Goal: Navigation & Orientation: Find specific page/section

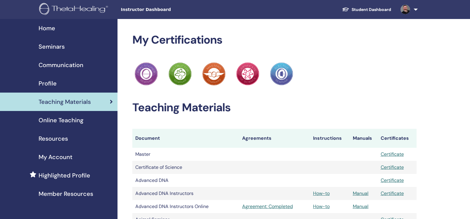
click at [46, 29] on span "Home" at bounding box center [47, 28] width 17 height 9
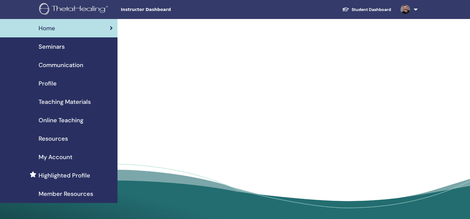
click at [52, 45] on span "Seminars" at bounding box center [52, 46] width 26 height 9
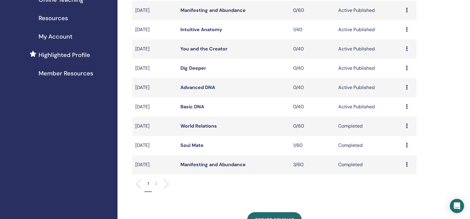
scroll to position [121, 0]
click at [197, 109] on link "Basic DNA" at bounding box center [192, 106] width 24 height 6
